Goal: Task Accomplishment & Management: Manage account settings

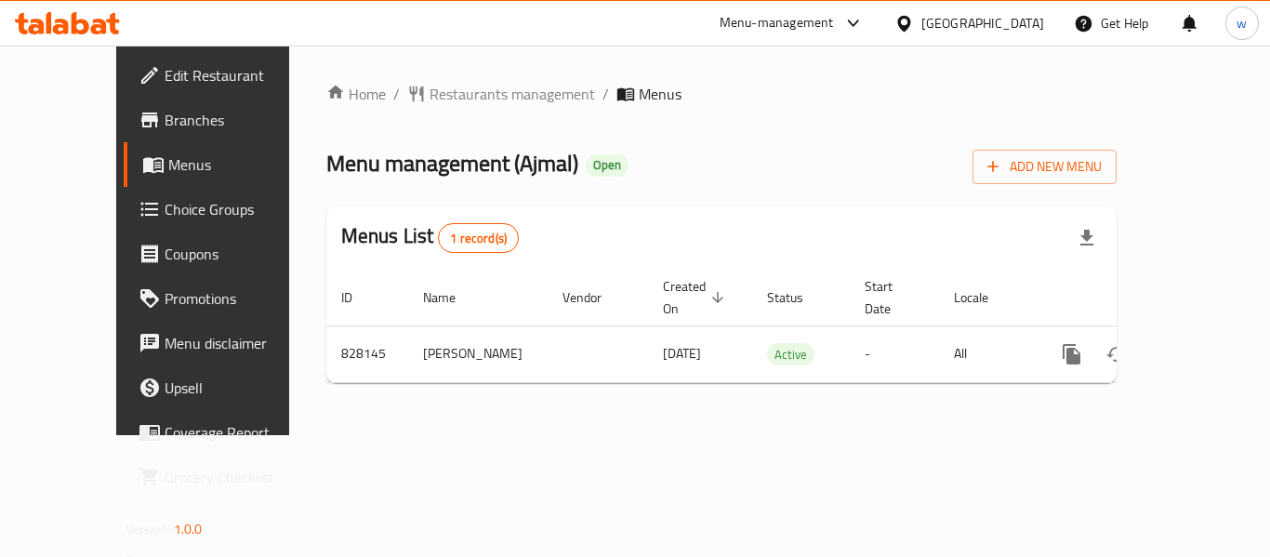
click at [922, 23] on div at bounding box center [908, 23] width 27 height 20
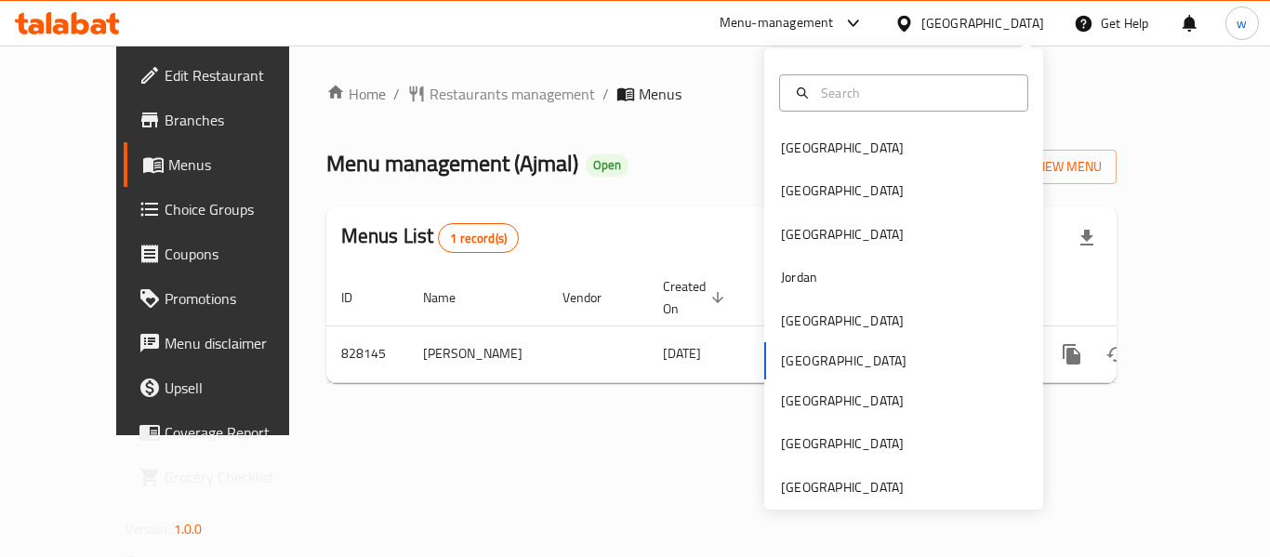
click at [384, 435] on div "Home / Restaurants management / Menus Menu management ( Ajmal ) Open Add New Me…" at bounding box center [722, 241] width 866 height 390
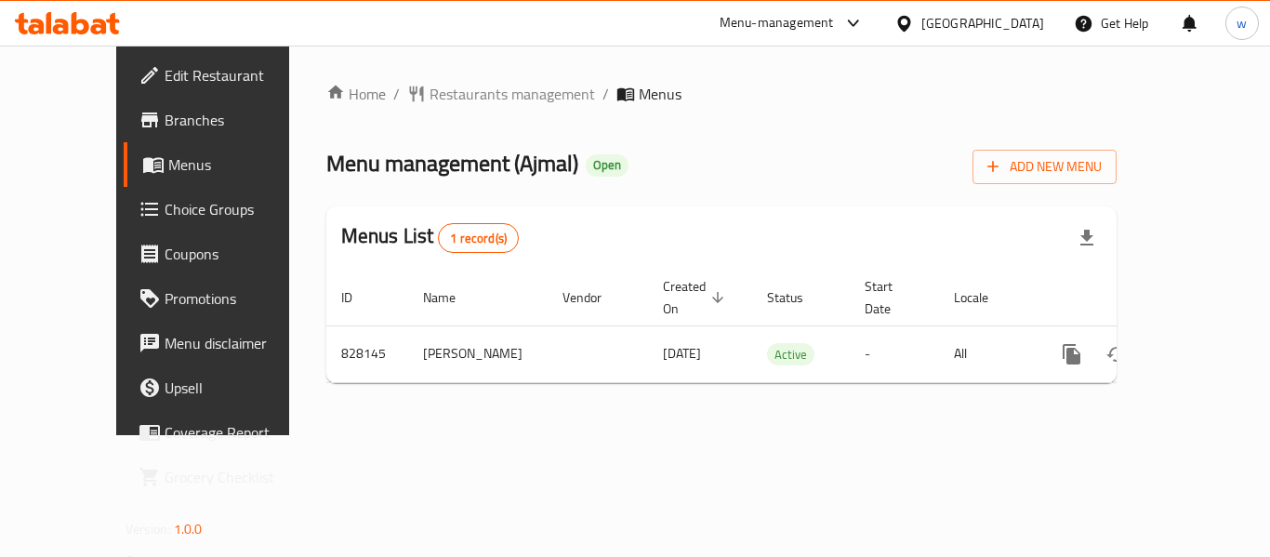
click at [165, 198] on span "Choice Groups" at bounding box center [239, 209] width 149 height 22
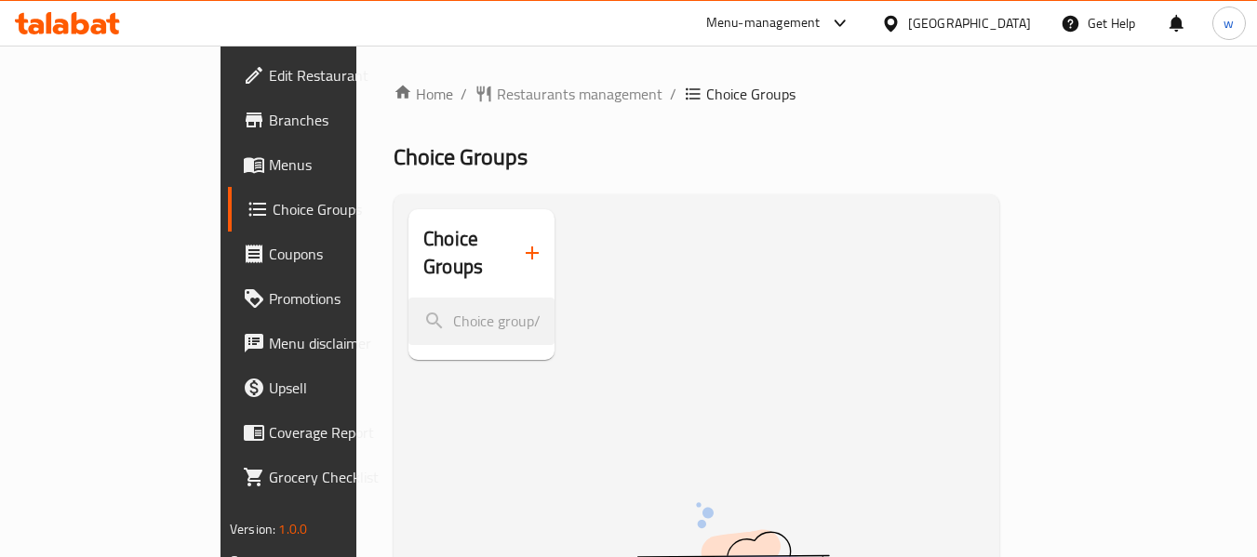
click at [273, 218] on span "Choice Groups" at bounding box center [344, 209] width 143 height 22
click at [273, 208] on span "Choice Groups" at bounding box center [344, 209] width 143 height 22
click at [269, 174] on span "Menus" at bounding box center [342, 164] width 147 height 22
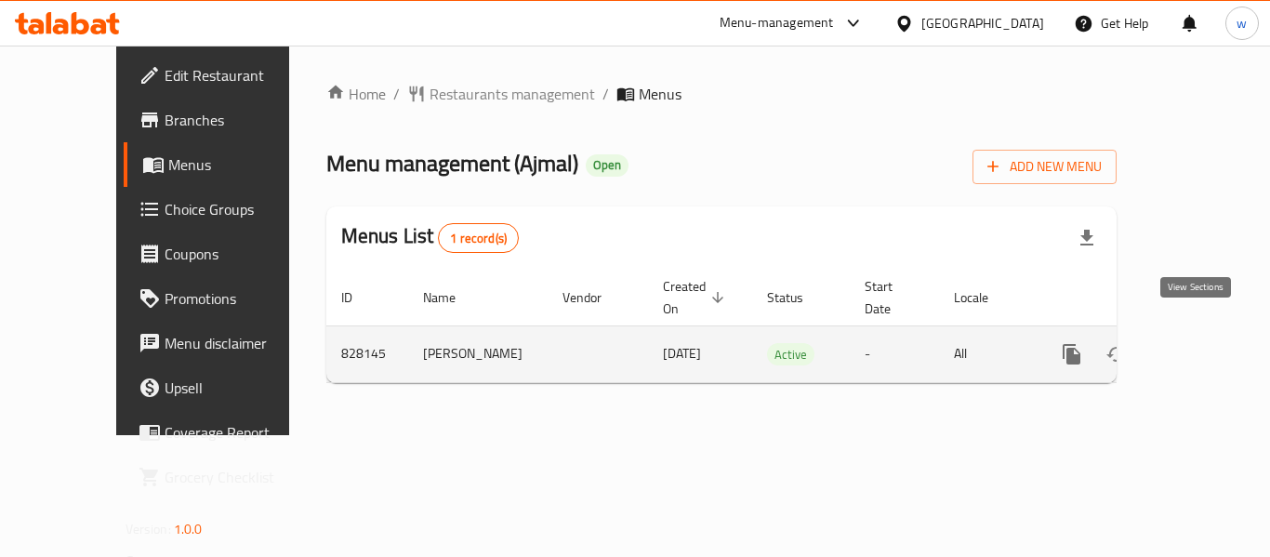
click at [1195, 343] on icon "enhanced table" at bounding box center [1206, 354] width 22 height 22
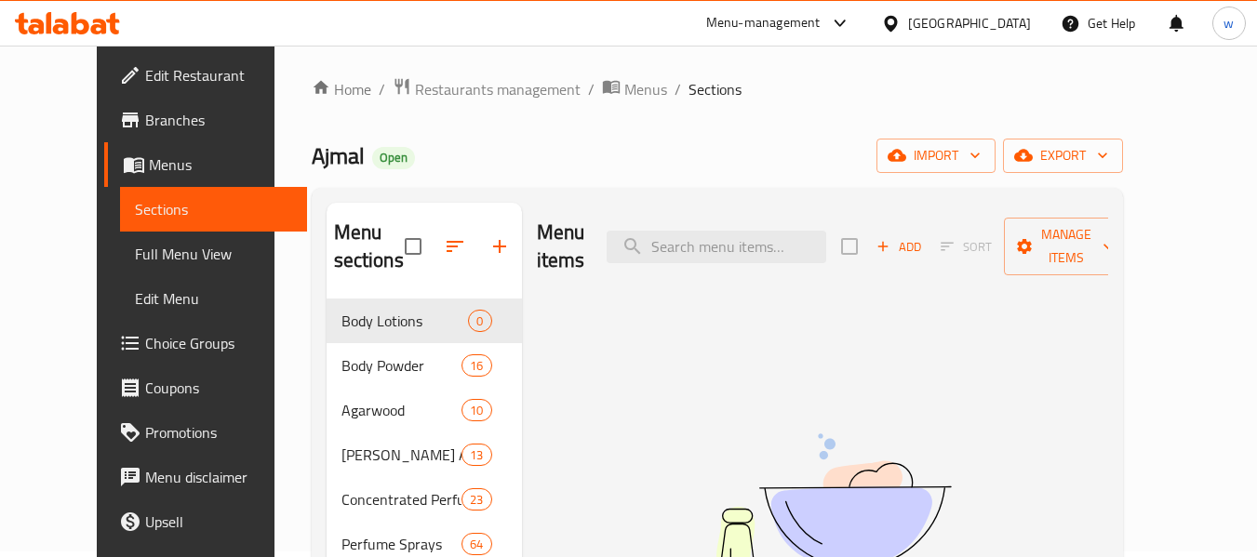
scroll to position [260, 0]
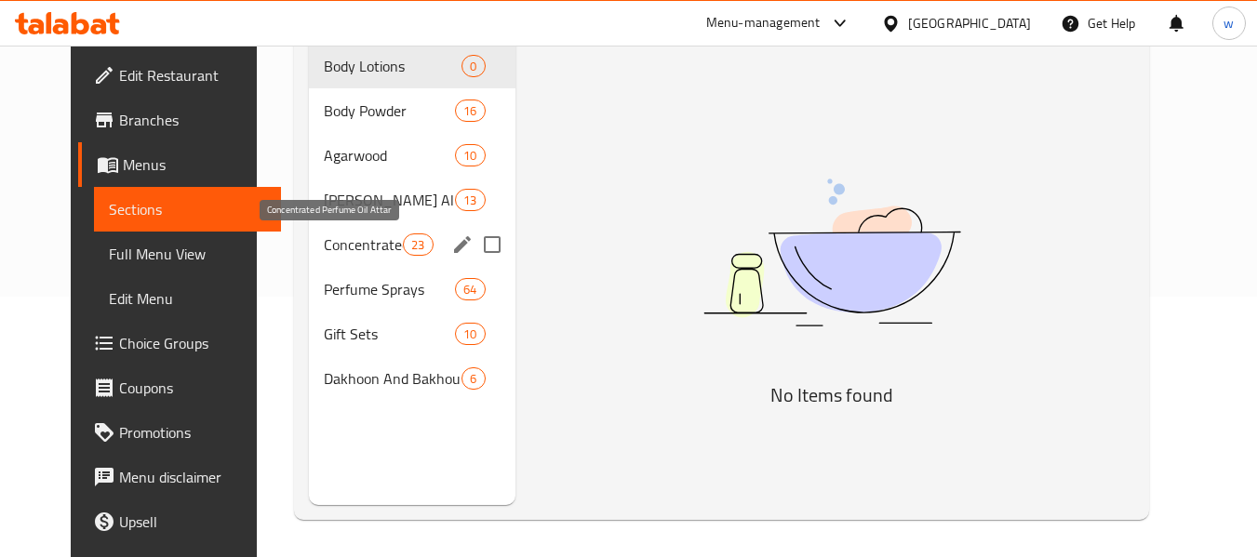
click at [324, 246] on span "Concentrated Perfume Oil Attar" at bounding box center [363, 244] width 79 height 22
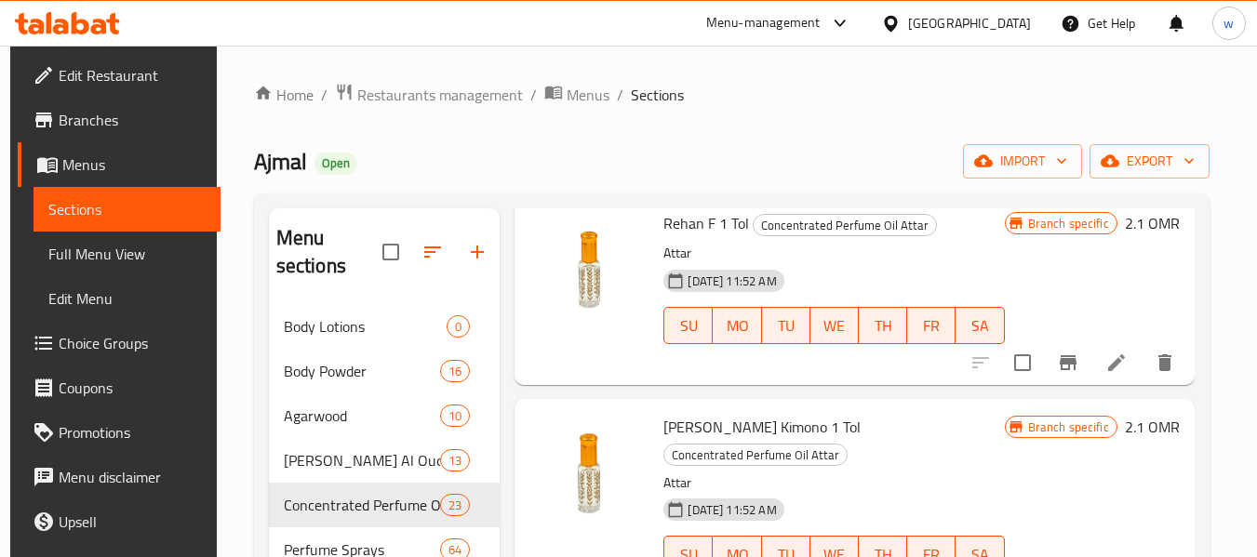
scroll to position [260, 0]
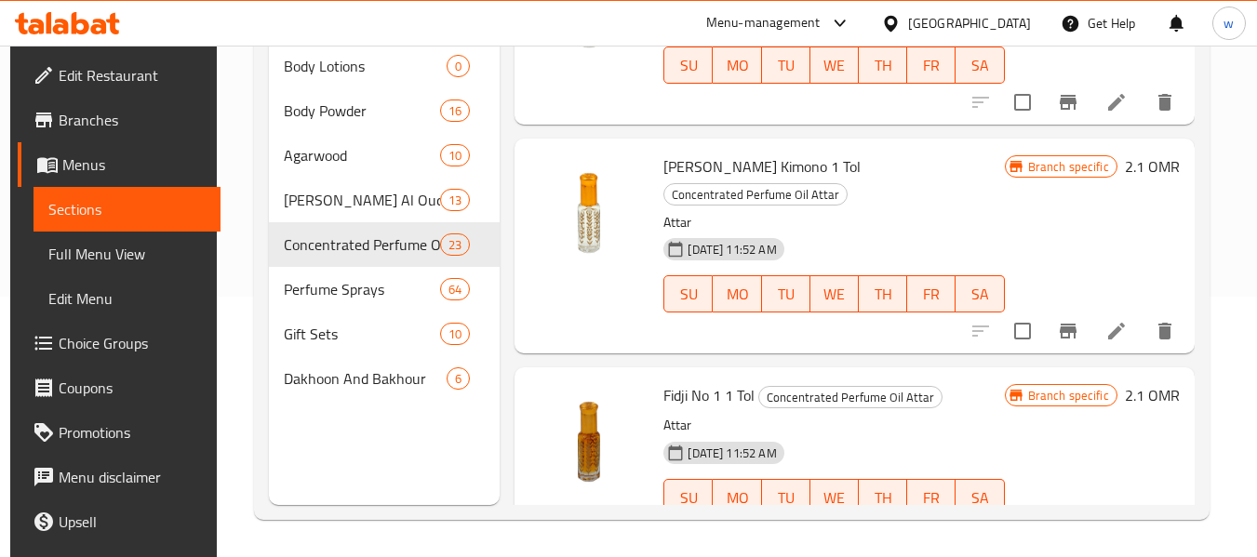
click at [1103, 386] on div "Branch specific 2.1 OMR" at bounding box center [1091, 461] width 175 height 159
click at [1049, 382] on div "Branch specific 2.1 OMR" at bounding box center [1091, 461] width 175 height 159
